Goal: Share content

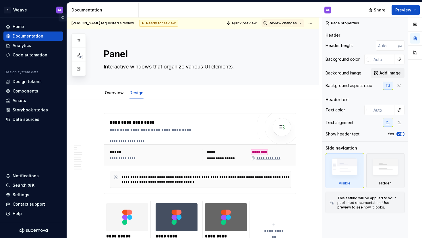
click at [62, 17] on button "Collapse sidebar" at bounding box center [63, 17] width 8 height 8
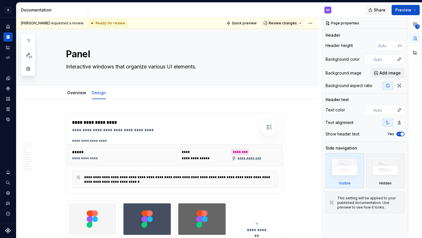
click at [379, 11] on span "Share" at bounding box center [379, 10] width 12 height 6
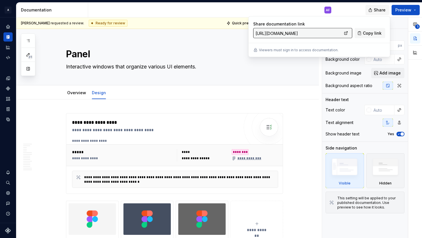
click at [379, 11] on span "Share" at bounding box center [379, 10] width 12 height 6
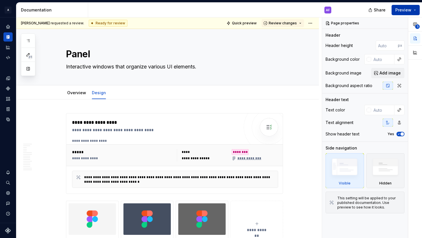
click at [416, 10] on button "Preview" at bounding box center [405, 10] width 28 height 10
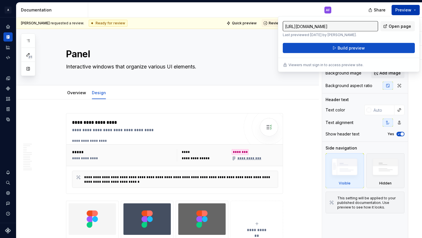
click at [416, 10] on button "Preview" at bounding box center [405, 10] width 28 height 10
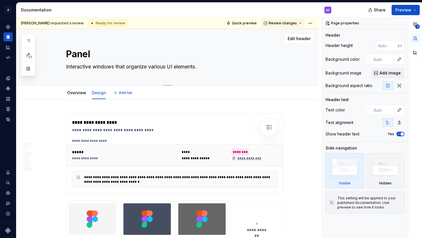
type textarea "*"
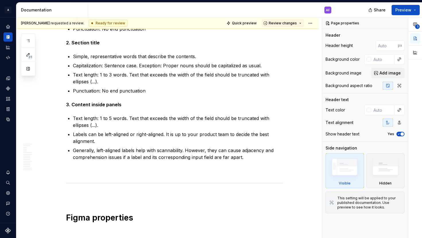
scroll to position [4081, 0]
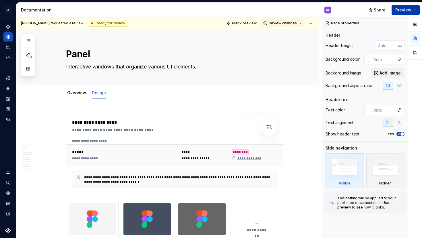
click at [403, 11] on span "Preview" at bounding box center [403, 10] width 16 height 6
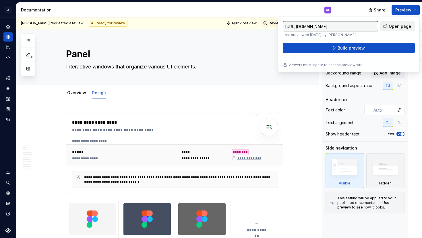
click at [397, 25] on span "Open page" at bounding box center [399, 27] width 22 height 6
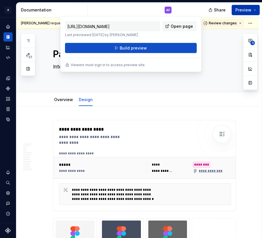
type textarea "*"
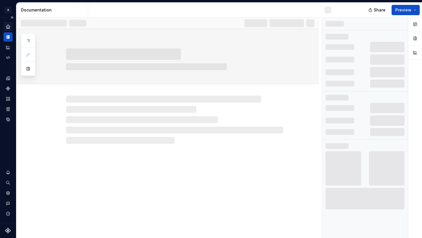
click at [8, 25] on icon "Home" at bounding box center [8, 27] width 4 height 4
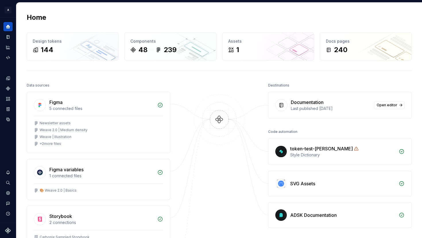
click at [46, 15] on h2 "Home" at bounding box center [37, 17] width 20 height 9
click at [12, 17] on button "Expand sidebar" at bounding box center [12, 17] width 8 height 8
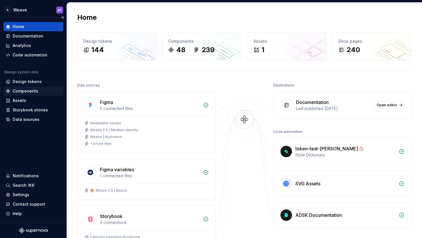
click at [21, 91] on div "Components" at bounding box center [26, 91] width 26 height 6
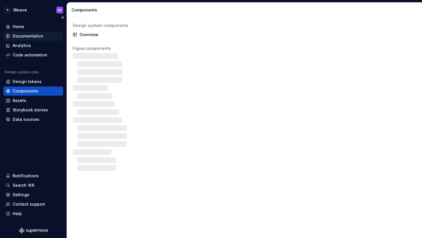
click at [34, 38] on div "Documentation" at bounding box center [28, 36] width 31 height 6
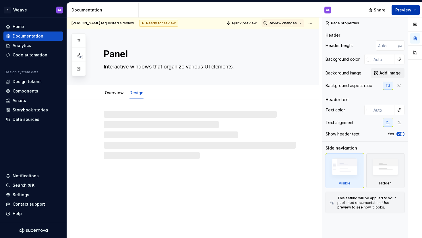
click at [410, 8] on span "Preview" at bounding box center [403, 10] width 16 height 6
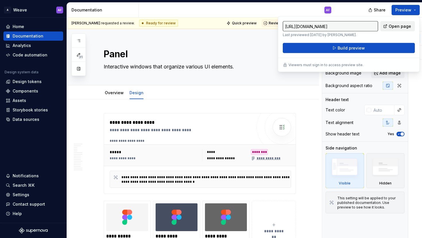
click at [401, 29] on span "Open page" at bounding box center [399, 27] width 22 height 6
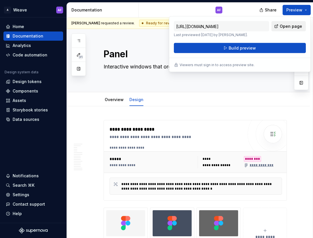
type textarea "*"
